Goal: Task Accomplishment & Management: Use online tool/utility

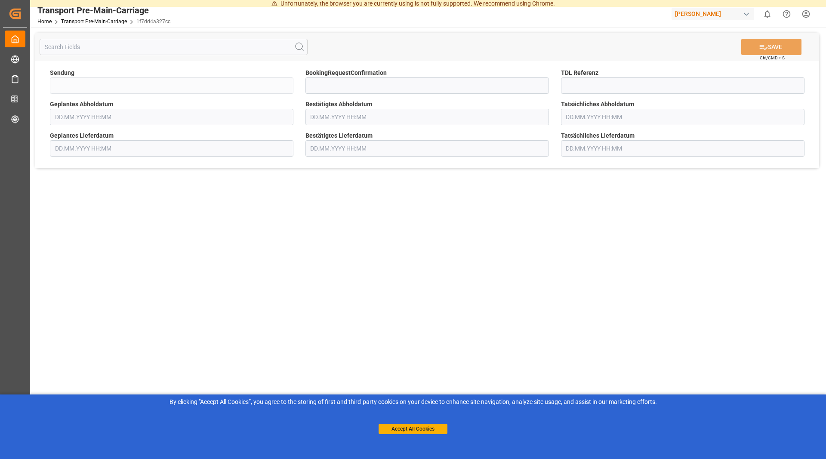
type input "QKA25-010922"
type input "[DATE] 00:00"
click at [377, 117] on input "text" at bounding box center [426, 117] width 243 height 16
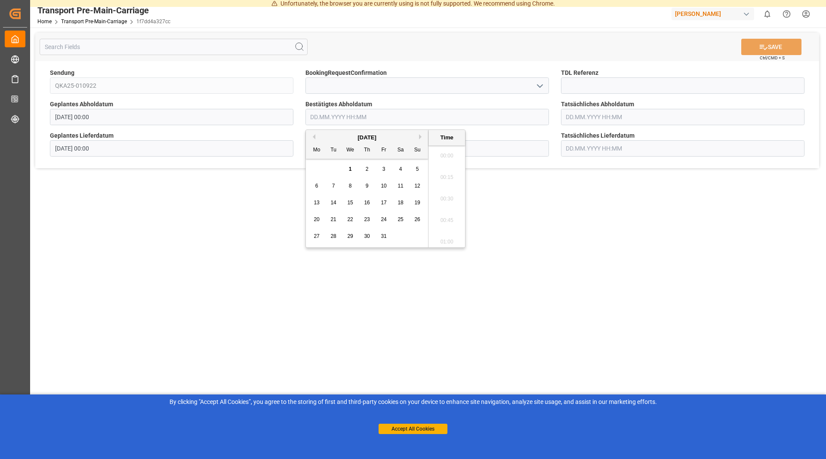
scroll to position [820, 0]
click at [350, 186] on div "8" at bounding box center [350, 186] width 11 height 10
type input "[DATE] 00:00"
click at [594, 221] on main "SAVE Ctrl/CMD + S Sendung QKA25-010922 BookingRequestConfirmation TDL Referenz …" at bounding box center [427, 241] width 794 height 427
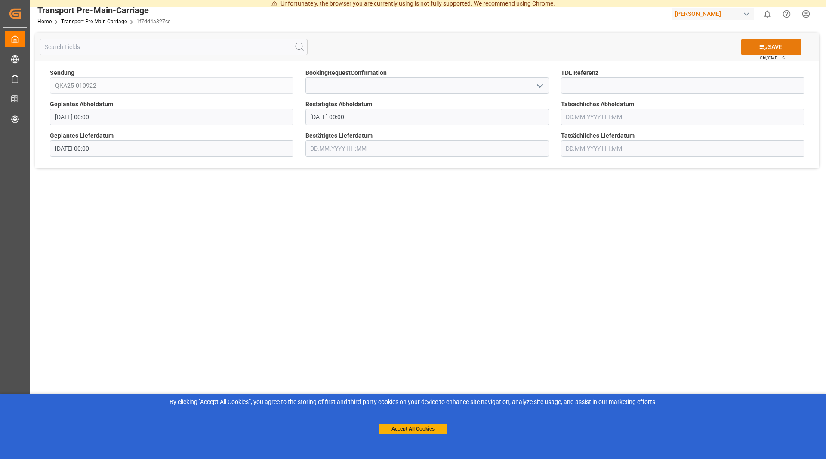
click at [768, 40] on button "SAVE" at bounding box center [771, 47] width 60 height 16
